Goal: Task Accomplishment & Management: Manage account settings

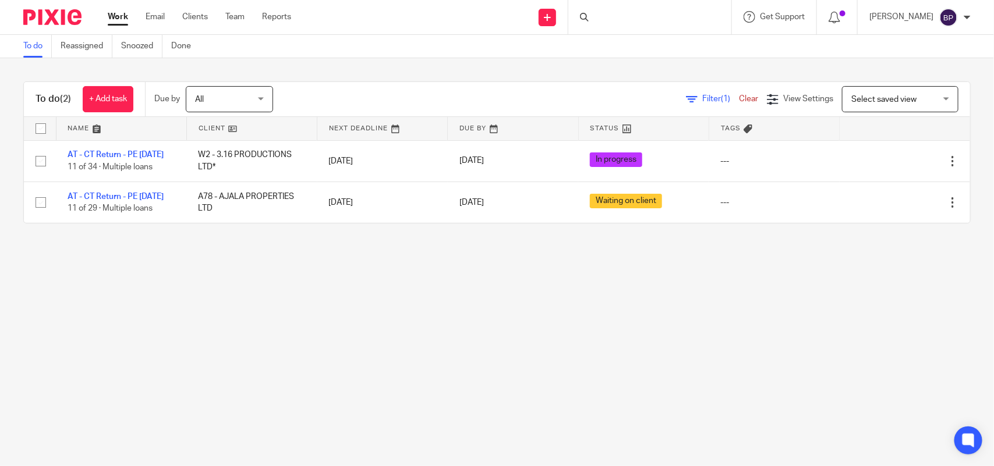
click at [38, 43] on link "To do" at bounding box center [37, 46] width 29 height 23
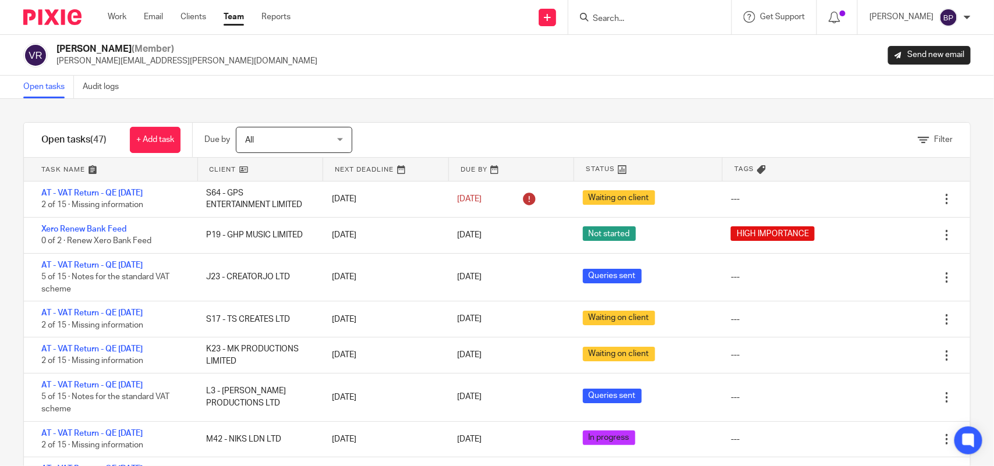
scroll to position [1083, 0]
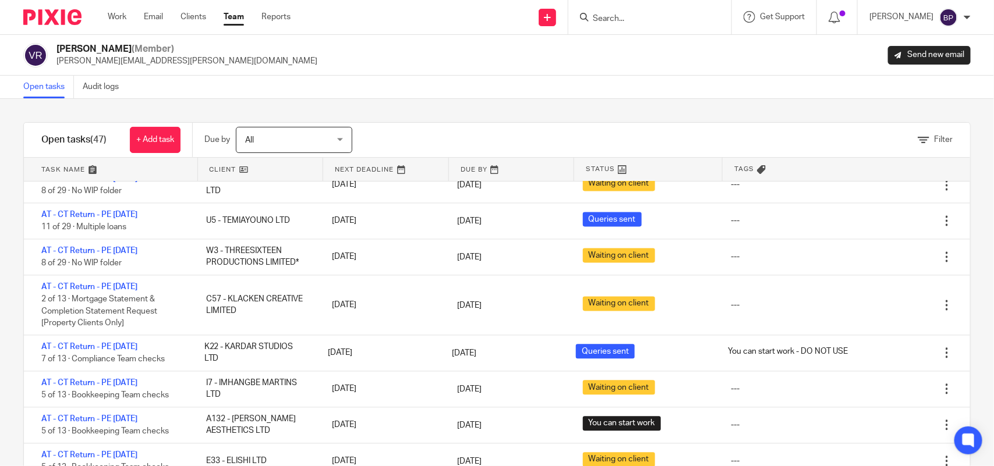
click at [574, 112] on div "Filter tasks Only show tasks matching all of these conditions 1 Client name Is …" at bounding box center [497, 282] width 994 height 367
click at [226, 84] on div "Open tasks Audit logs" at bounding box center [497, 87] width 994 height 23
click at [533, 83] on div "Open tasks Audit logs" at bounding box center [497, 87] width 994 height 23
click at [44, 83] on link "Open tasks" at bounding box center [48, 87] width 51 height 23
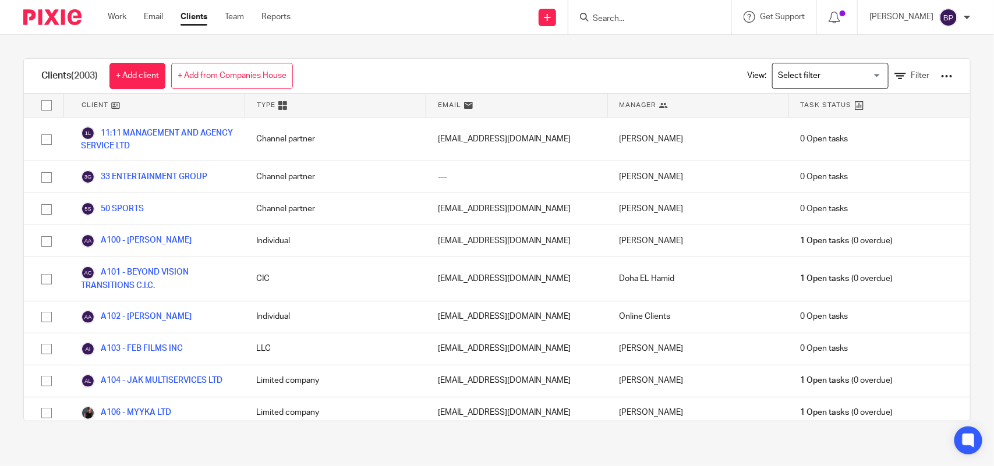
click at [647, 19] on input "Search" at bounding box center [644, 19] width 105 height 10
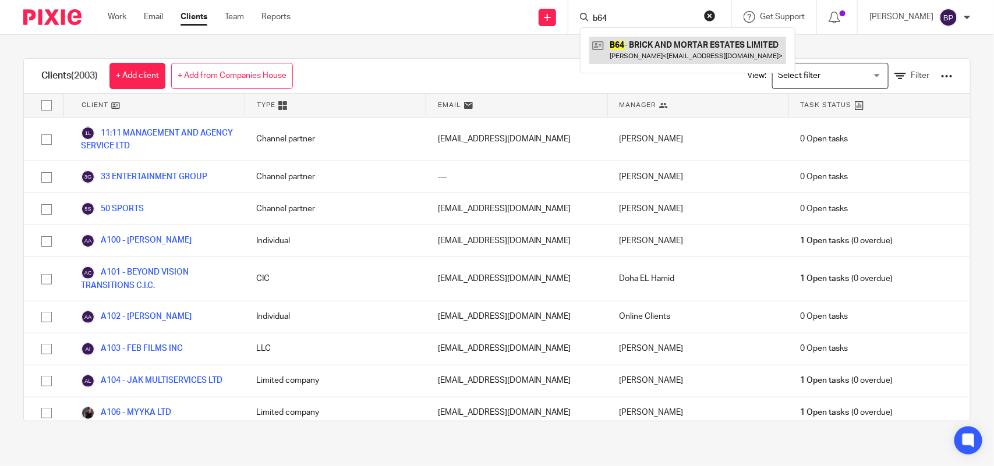
type input "b64"
drag, startPoint x: 661, startPoint y: 59, endPoint x: 587, endPoint y: 57, distance: 74.5
click at [661, 57] on link at bounding box center [687, 50] width 197 height 27
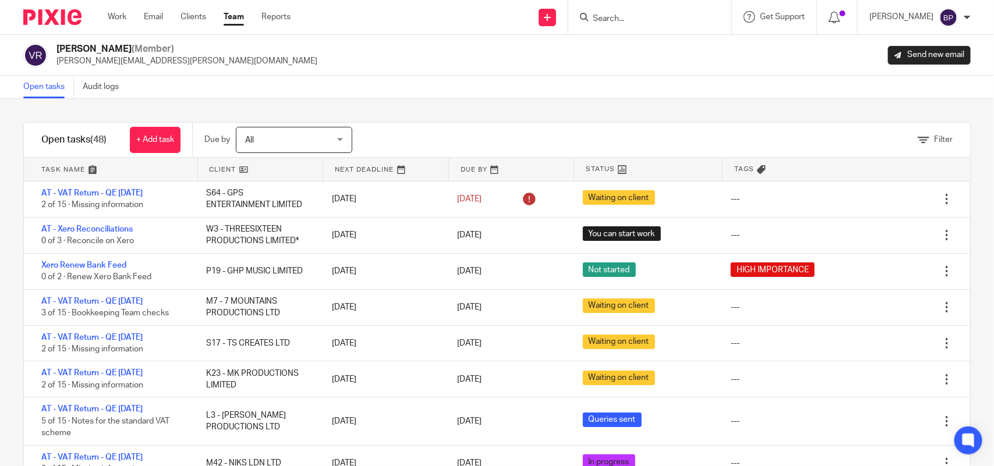
click at [52, 88] on link "Open tasks" at bounding box center [48, 87] width 51 height 23
click at [44, 94] on link "Open tasks" at bounding box center [48, 87] width 51 height 23
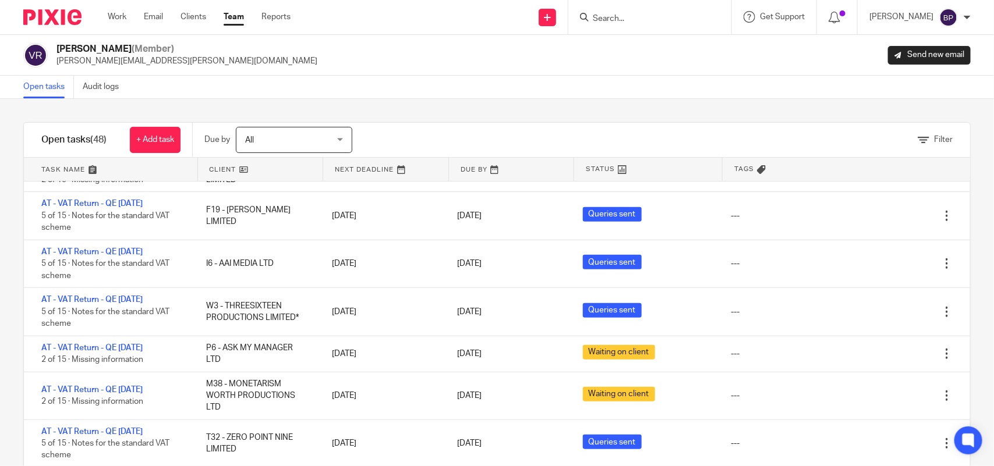
scroll to position [437, 0]
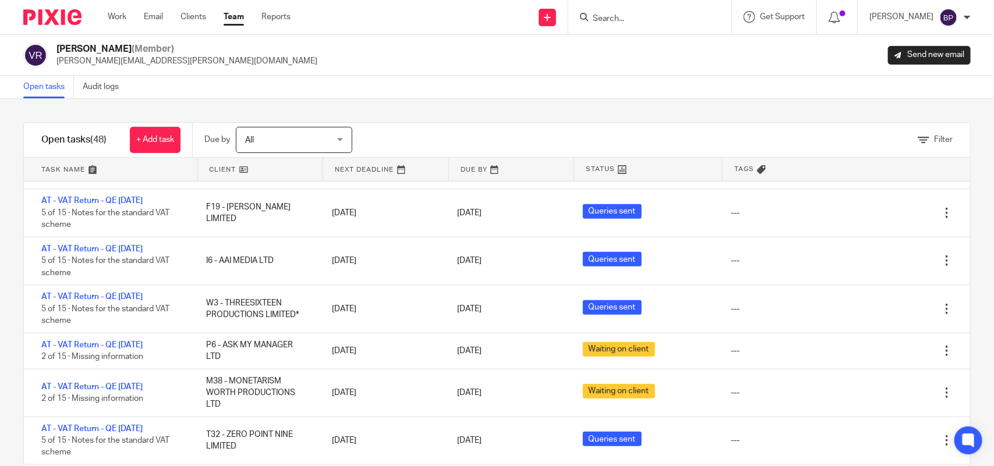
click at [501, 108] on div "Filter tasks Only show tasks matching all of these conditions 1 Client name Is …" at bounding box center [497, 282] width 994 height 367
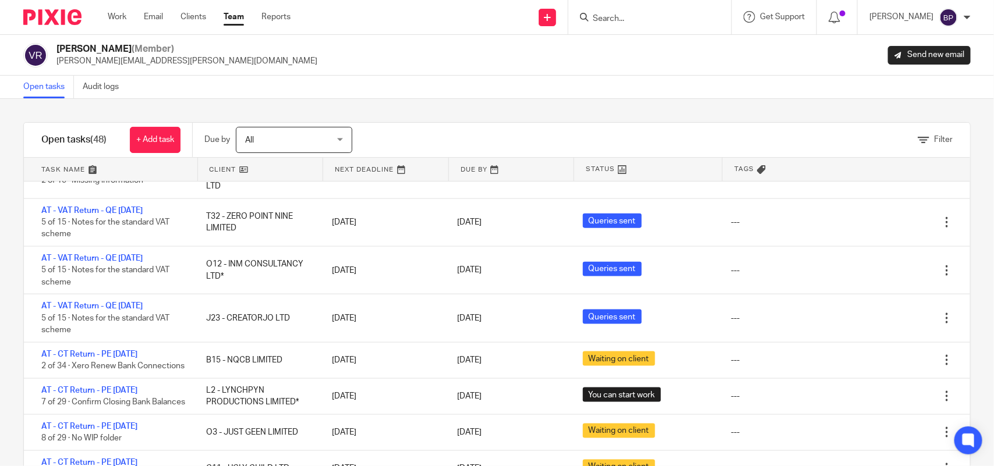
scroll to position [728, 0]
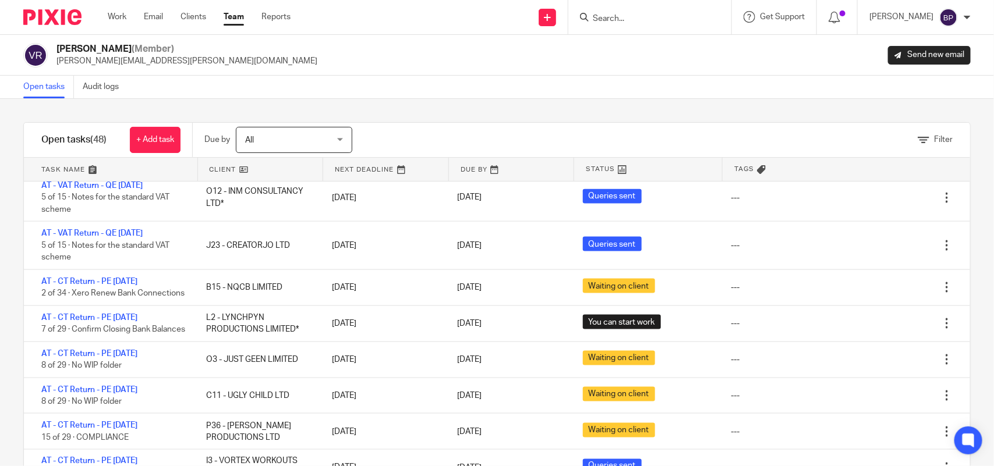
click at [423, 100] on div "Filter tasks Only show tasks matching all of these conditions 1 Client name Is …" at bounding box center [497, 282] width 994 height 367
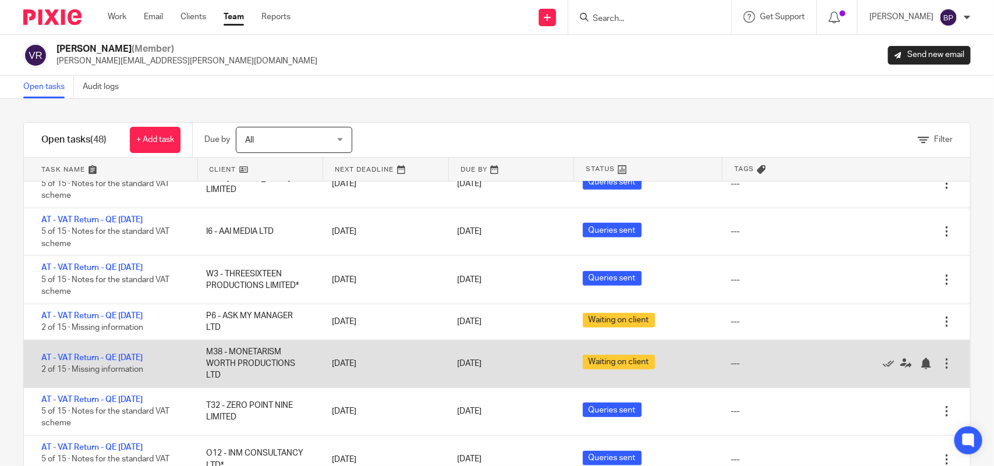
scroll to position [0, 0]
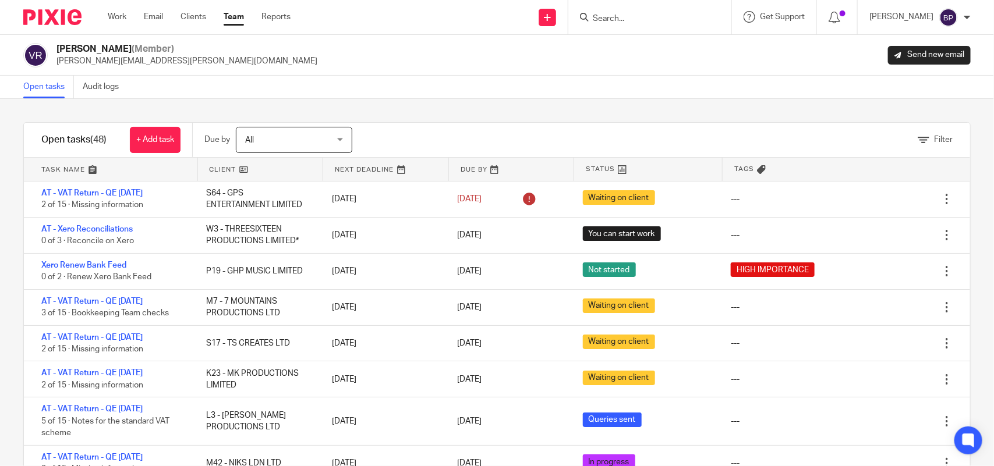
click at [42, 82] on link "Open tasks" at bounding box center [48, 87] width 51 height 23
drag, startPoint x: 660, startPoint y: 68, endPoint x: 632, endPoint y: 1, distance: 71.8
click at [632, 1] on div at bounding box center [649, 17] width 163 height 34
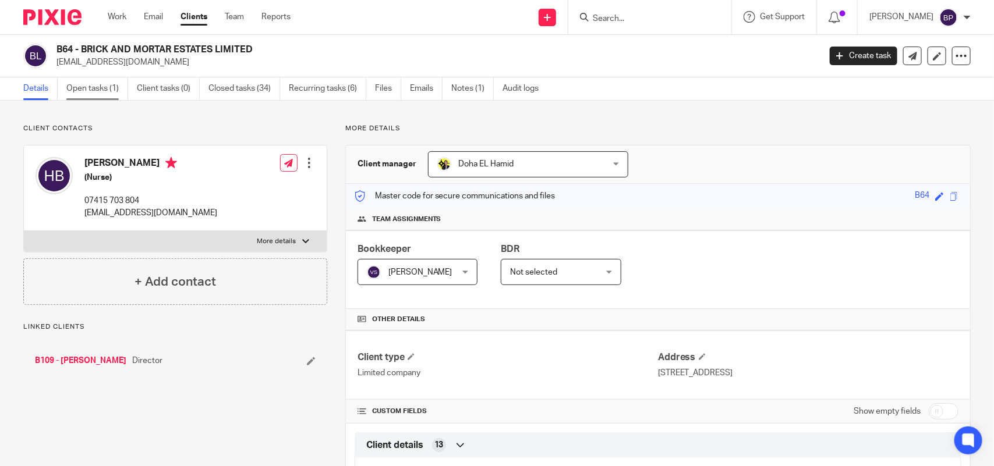
click at [97, 97] on link "Open tasks (1)" at bounding box center [97, 88] width 62 height 23
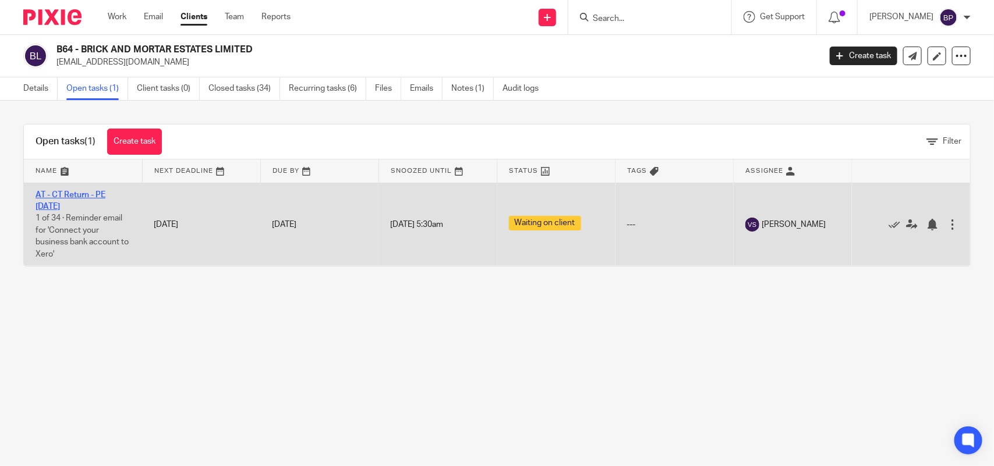
click at [105, 199] on link "AT - CT Return - PE [DATE]" at bounding box center [71, 201] width 70 height 20
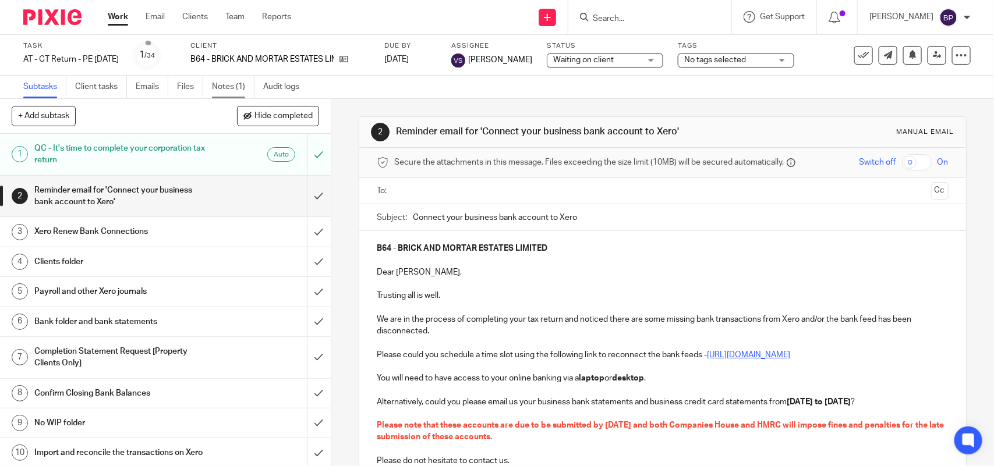
click at [225, 94] on link "Notes (1)" at bounding box center [233, 87] width 43 height 23
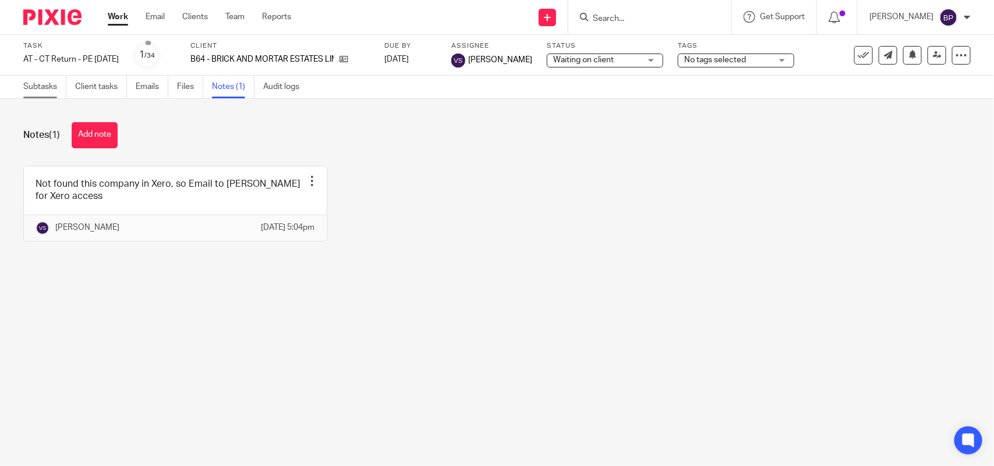
click at [48, 88] on link "Subtasks" at bounding box center [44, 87] width 43 height 23
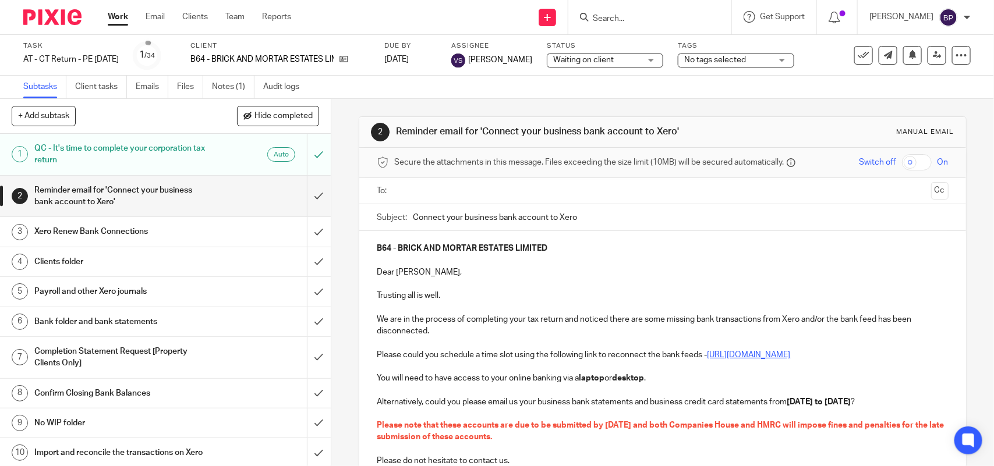
click at [408, 219] on div "Subject: Connect your business bank account to Xero" at bounding box center [662, 217] width 571 height 26
click at [413, 216] on input "Connect your business bank account to Xero" at bounding box center [680, 217] width 535 height 26
type input "URGENT - Connect your business bank account to Xero"
click at [633, 279] on p at bounding box center [662, 284] width 571 height 12
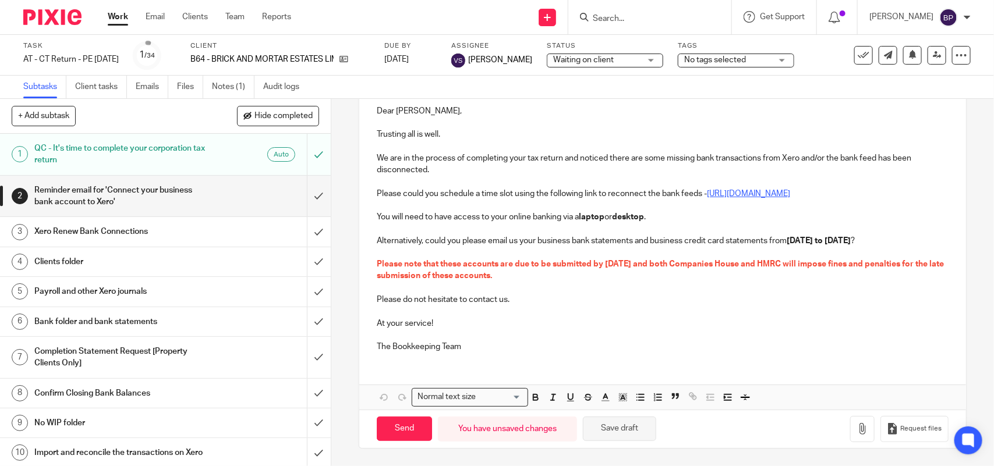
click at [629, 429] on button "Save draft" at bounding box center [619, 429] width 73 height 25
click at [517, 352] on p "The Bookkeeping Team" at bounding box center [662, 347] width 571 height 12
click at [642, 431] on button "Save draft" at bounding box center [619, 429] width 73 height 25
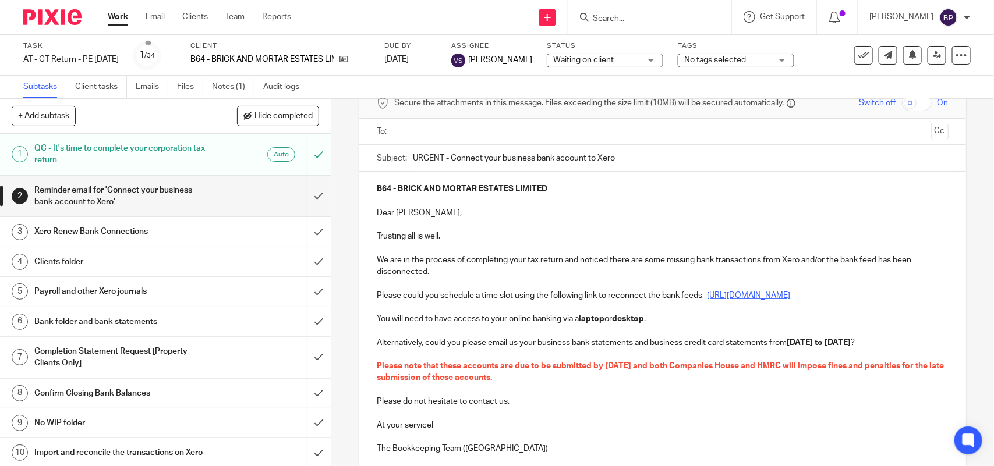
scroll to position [0, 0]
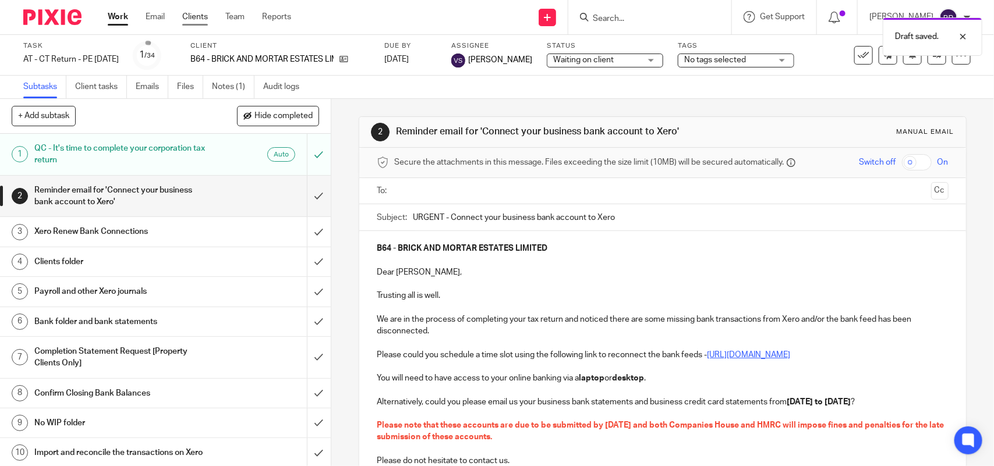
click at [191, 15] on link "Clients" at bounding box center [195, 17] width 26 height 12
